Goal: Find specific page/section: Find specific page/section

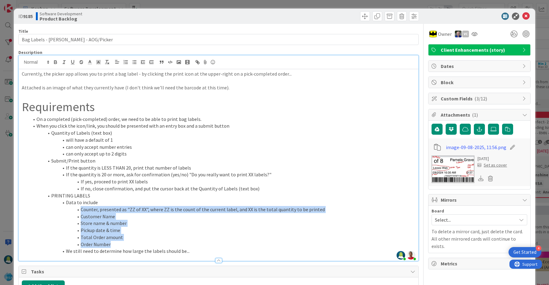
click at [267, 150] on li "can only accept number entries" at bounding box center [222, 147] width 386 height 7
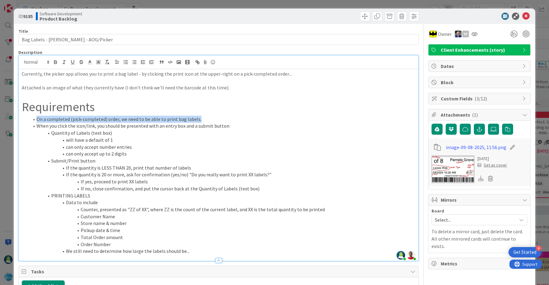
drag, startPoint x: 36, startPoint y: 118, endPoint x: 33, endPoint y: 122, distance: 5.3
click at [33, 122] on li "On a completed (pick-completed) order, we need to be able to print bag labels." at bounding box center [222, 119] width 386 height 7
copy li "On a completed (pick-completed) order, we need to be able to print bag labels."
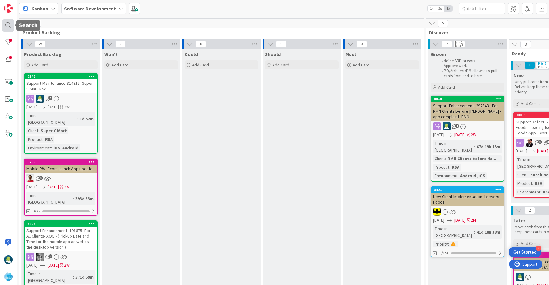
click at [4, 27] on div at bounding box center [8, 25] width 12 height 12
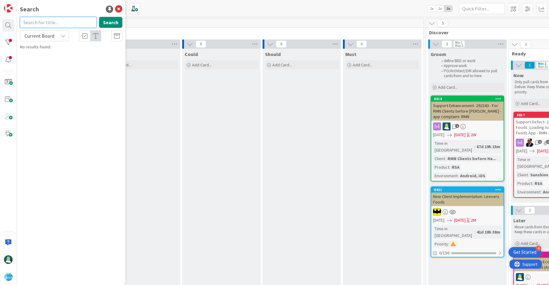
paste input "9185"
type input "9185"
click at [55, 52] on span "Bag Labels - [PERSON_NAME] - AOG/Picker" at bounding box center [81, 54] width 77 height 6
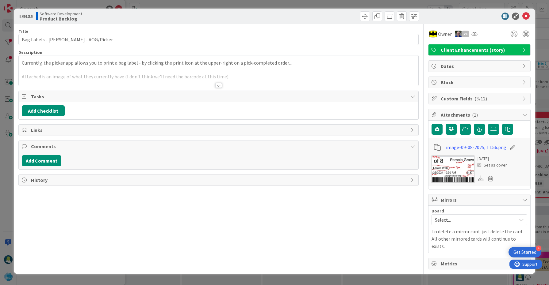
click at [219, 85] on div at bounding box center [218, 85] width 7 height 5
